Goal: Register for event/course

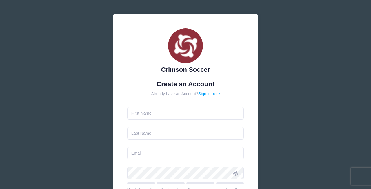
type input "[PERSON_NAME]"
type input "O'Malley"
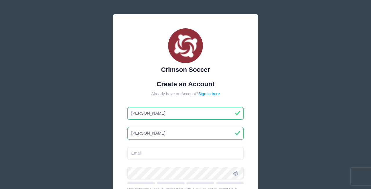
scroll to position [35, 0]
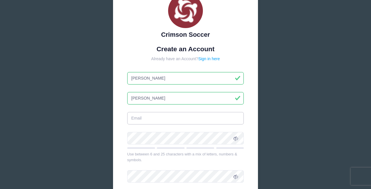
click at [171, 120] on input "email" at bounding box center [185, 118] width 117 height 12
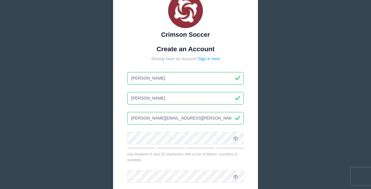
type input "[PERSON_NAME][EMAIL_ADDRESS][PERSON_NAME][DOMAIN_NAME]"
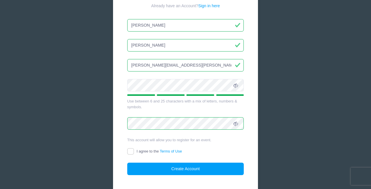
scroll to position [88, 0]
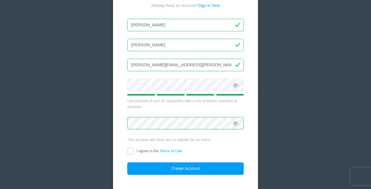
click at [129, 151] on input "I agree to the Terms of Use" at bounding box center [130, 151] width 7 height 7
checkbox input "true"
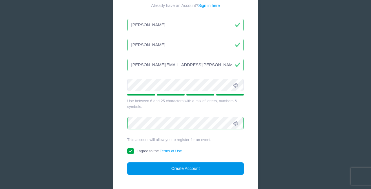
click at [145, 170] on button "Create Account" at bounding box center [185, 169] width 117 height 12
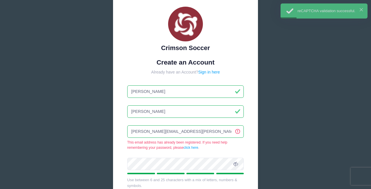
scroll to position [8, 0]
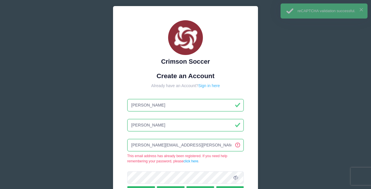
click at [209, 87] on link "Sign in here" at bounding box center [209, 85] width 22 height 5
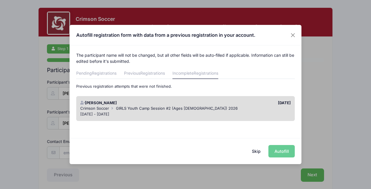
click at [205, 105] on div "[DATE]" at bounding box center [239, 103] width 108 height 6
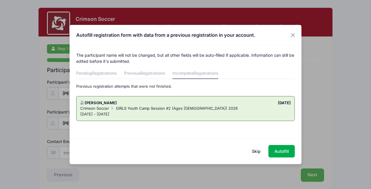
click at [235, 117] on div "[DATE] - [DATE]" at bounding box center [185, 115] width 211 height 6
click at [277, 151] on button "Autofill" at bounding box center [281, 151] width 26 height 12
type input "[PERSON_NAME][EMAIL_ADDRESS][PERSON_NAME][DOMAIN_NAME]"
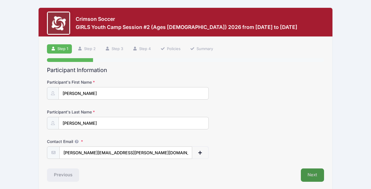
click at [308, 175] on button "Next" at bounding box center [312, 175] width 23 height 13
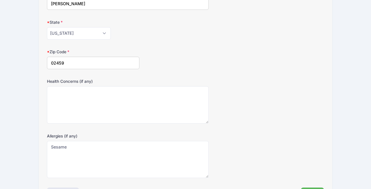
scroll to position [269, 0]
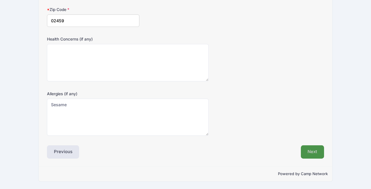
click at [319, 156] on button "Next" at bounding box center [312, 151] width 23 height 13
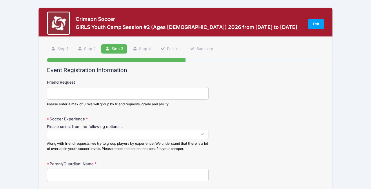
scroll to position [0, 0]
click at [204, 133] on span at bounding box center [128, 134] width 162 height 9
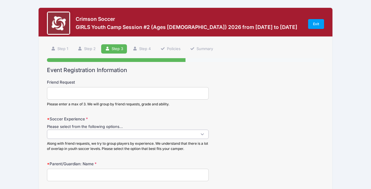
click at [159, 134] on span at bounding box center [128, 134] width 162 height 9
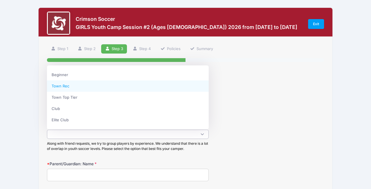
select select "Town Rec"
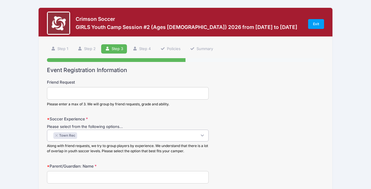
scroll to position [5, 0]
click at [106, 93] on input "Friend Request" at bounding box center [128, 93] width 162 height 12
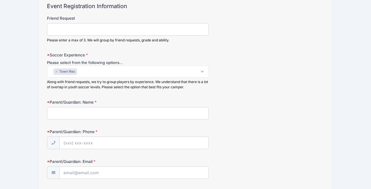
scroll to position [66, 0]
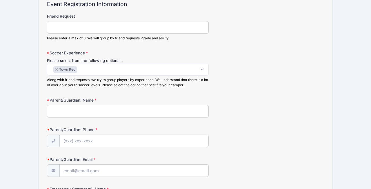
click at [95, 110] on input "Parent/Guardian: Name" at bounding box center [128, 111] width 162 height 12
type input "[PERSON_NAME]"
click at [81, 139] on input "Parent/Guardian: Phone" at bounding box center [134, 141] width 149 height 12
type input "(5"
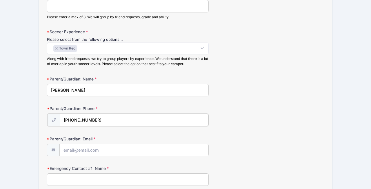
scroll to position [88, 0]
type input "[PHONE_NUMBER]"
click at [77, 152] on input "Parent/Guardian: Email" at bounding box center [134, 149] width 149 height 12
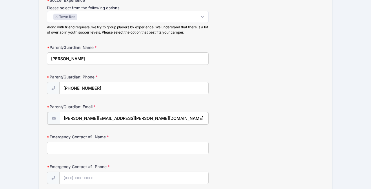
scroll to position [121, 0]
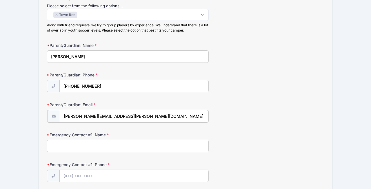
type input "[PERSON_NAME][EMAIL_ADDRESS][PERSON_NAME][DOMAIN_NAME]"
click at [74, 145] on input "Emergency Contact #1: Name" at bounding box center [128, 145] width 162 height 12
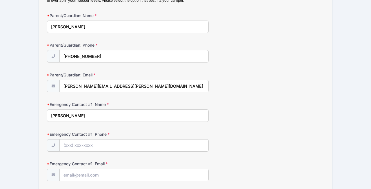
scroll to position [154, 0]
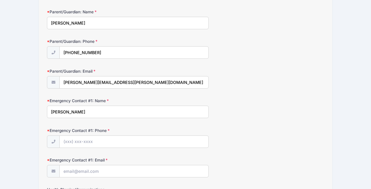
type input "[PERSON_NAME]"
click at [66, 137] on input "Emergency Contact #1: Phone" at bounding box center [134, 142] width 149 height 12
type input "[PHONE_NUMBER]"
click at [68, 174] on input "Emergency Contact #1: Email" at bounding box center [134, 171] width 149 height 12
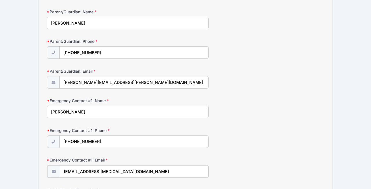
type input "[EMAIL_ADDRESS][MEDICAL_DATA][DOMAIN_NAME]"
click at [219, 141] on div "Emergency Contact #1: Phone [PHONE_NUMBER]" at bounding box center [185, 138] width 277 height 20
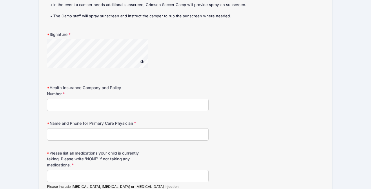
scroll to position [498, 0]
click at [92, 111] on input "Health Insurance Company and Policy Number" at bounding box center [128, 105] width 162 height 12
drag, startPoint x: 106, startPoint y: 111, endPoint x: 102, endPoint y: 112, distance: 4.2
click at [100, 111] on input "Blue Cross Blue Shield of" at bounding box center [128, 105] width 162 height 12
click at [100, 110] on input "Blue Cross Blue Shield ofMassachusetts" at bounding box center [128, 105] width 162 height 12
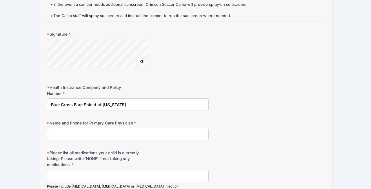
click at [136, 110] on input "Blue Cross Blue Shield of [US_STATE]" at bounding box center [128, 105] width 162 height 12
type input "Blue Cross Blue Shield of [US_STATE], Network Blue [GEOGRAPHIC_DATA]: MTN961254…"
click at [78, 141] on input "Name and Phone for Primary Care Physician" at bounding box center [128, 134] width 162 height 12
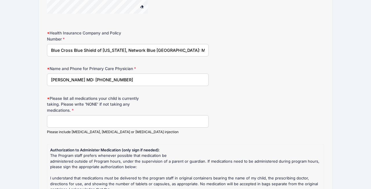
scroll to position [556, 0]
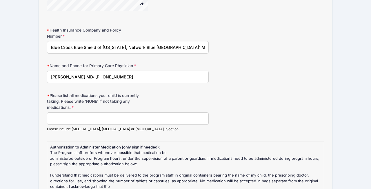
type input "[PERSON_NAME] MD: [PHONE_NUMBER]"
click at [105, 124] on input "Please list all medications your child is currently taking. Please write 'NONE'…" at bounding box center [128, 118] width 162 height 12
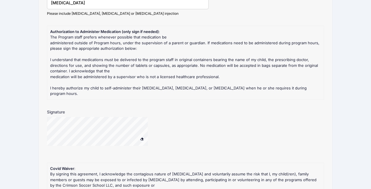
scroll to position [672, 0]
click at [77, 148] on div at bounding box center [128, 135] width 162 height 36
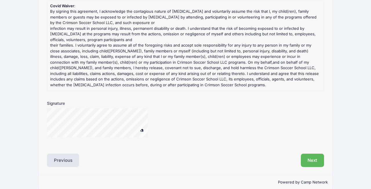
scroll to position [836, 0]
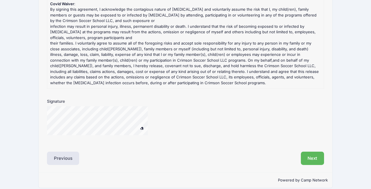
click at [71, 140] on div at bounding box center [128, 124] width 162 height 36
type input "[MEDICAL_DATA]"
click at [309, 158] on button "Next" at bounding box center [312, 158] width 23 height 13
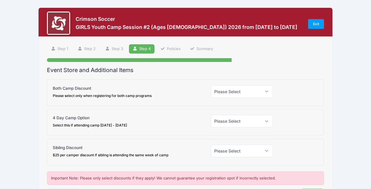
scroll to position [0, 0]
click at [251, 93] on select "Please Select Yes (-$25.00) No" at bounding box center [242, 91] width 62 height 12
select select "0"
click at [211, 85] on select "Please Select Yes (-$25.00) No" at bounding box center [242, 91] width 62 height 12
click at [245, 120] on select "Please Select Yes (-$90.00) No" at bounding box center [242, 121] width 62 height 12
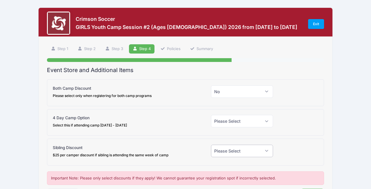
click at [246, 149] on select "Please Select Yes (-$25.00) No" at bounding box center [242, 151] width 62 height 12
select select "0"
click at [211, 145] on select "Please Select Yes (-$25.00) No" at bounding box center [242, 151] width 62 height 12
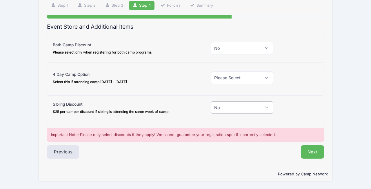
scroll to position [44, 0]
click at [72, 153] on button "Previous" at bounding box center [63, 151] width 32 height 13
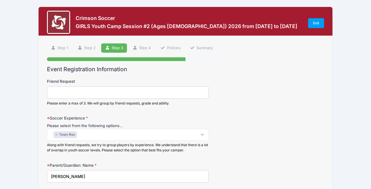
scroll to position [0, 0]
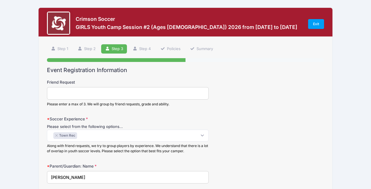
click at [76, 94] on input "Friend Request" at bounding box center [128, 93] width 162 height 12
type input "[PERSON_NAME]"
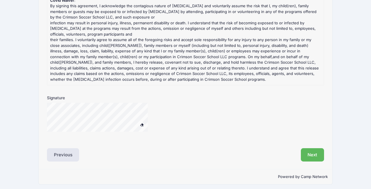
scroll to position [842, 0]
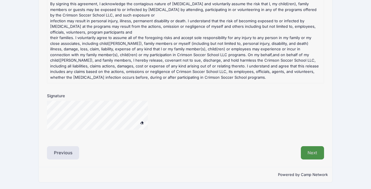
click at [306, 151] on button "Next" at bounding box center [312, 152] width 23 height 13
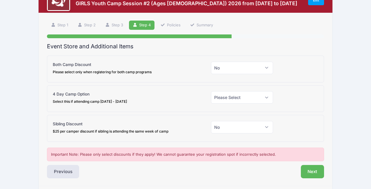
scroll to position [24, 0]
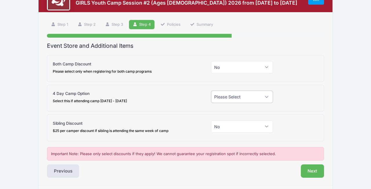
click at [265, 99] on select "Please Select Yes (-$90.00) No" at bounding box center [242, 97] width 62 height 12
select select "0"
click at [211, 91] on select "Please Select Yes (-$90.00) No" at bounding box center [242, 97] width 62 height 12
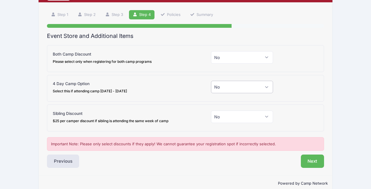
scroll to position [44, 0]
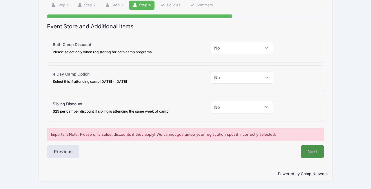
click at [306, 151] on button "Next" at bounding box center [312, 151] width 23 height 13
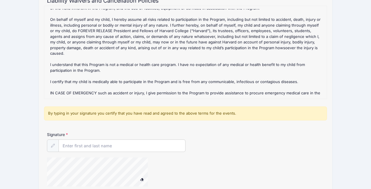
scroll to position [70, 0]
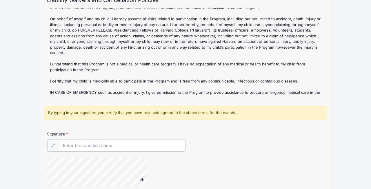
click at [152, 140] on input "Signature" at bounding box center [122, 145] width 126 height 12
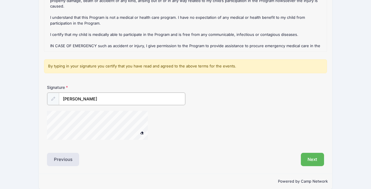
scroll to position [118, 0]
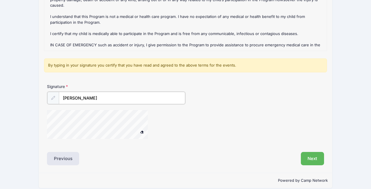
click at [72, 140] on div at bounding box center [105, 125] width 116 height 31
type input "[PERSON_NAME]"
click at [308, 157] on button "Next" at bounding box center [312, 158] width 23 height 13
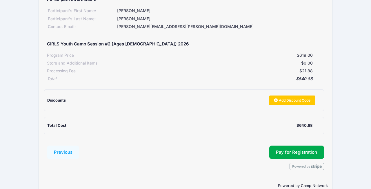
scroll to position [83, 0]
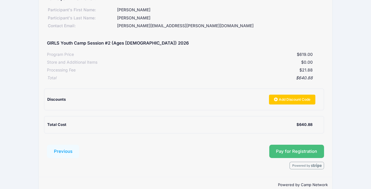
click at [289, 154] on button "Pay for Registration" at bounding box center [296, 151] width 55 height 13
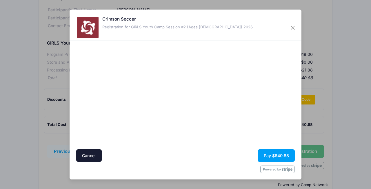
click at [90, 128] on div at bounding box center [129, 94] width 107 height 103
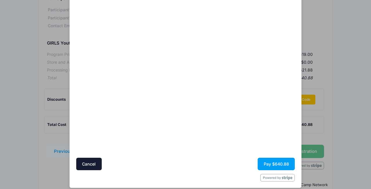
scroll to position [43, 0]
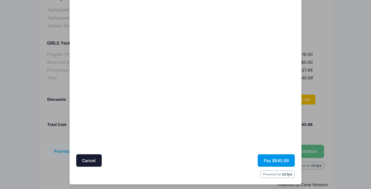
click at [280, 160] on button "Pay $640.88" at bounding box center [276, 160] width 37 height 12
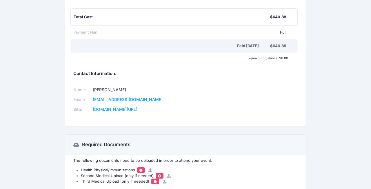
scroll to position [146, 0]
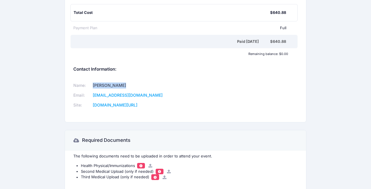
drag, startPoint x: 129, startPoint y: 85, endPoint x: 100, endPoint y: 83, distance: 29.0
click at [100, 83] on td "Chris Hamblin" at bounding box center [134, 86] width 87 height 10
copy td "Chris Hamblin"
